Goal: Contribute content: Add original content to the website for others to see

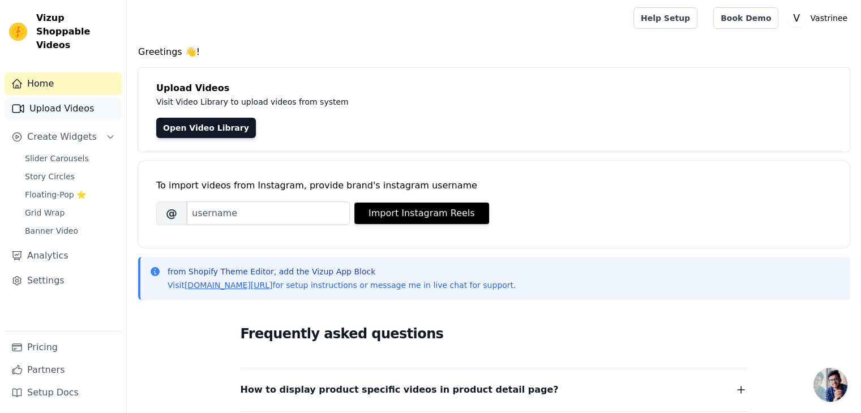
click at [61, 97] on link "Upload Videos" at bounding box center [63, 108] width 117 height 23
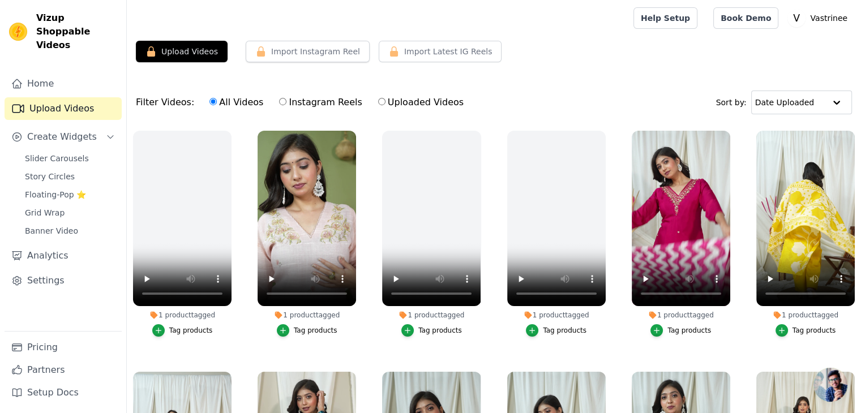
click at [680, 320] on li "1 product tagged Tag products" at bounding box center [680, 234] width 98 height 206
click at [674, 326] on div "Tag products" at bounding box center [689, 330] width 44 height 9
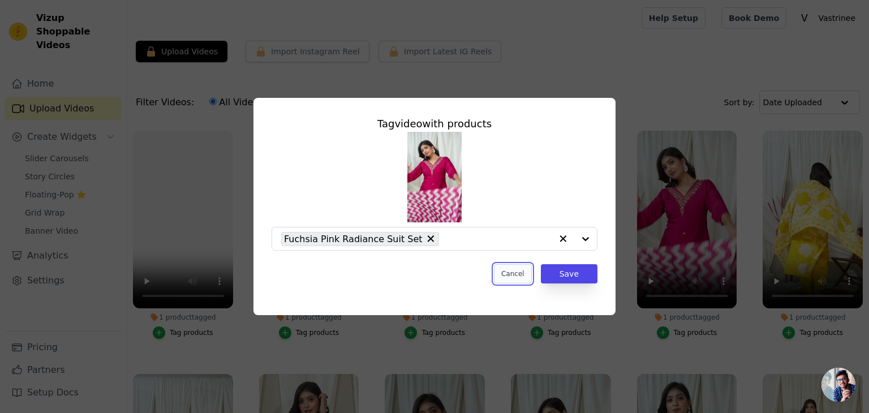
click at [524, 277] on button "Cancel" at bounding box center [513, 273] width 38 height 19
